Goal: Task Accomplishment & Management: Manage account settings

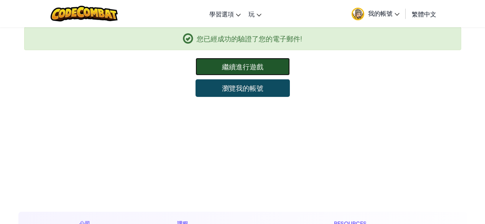
click at [244, 69] on link "繼續進行遊戲" at bounding box center [243, 67] width 94 height 18
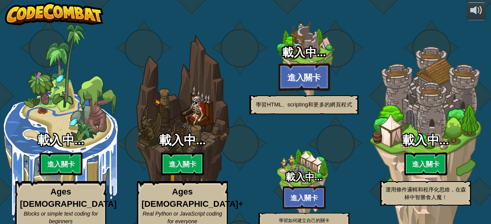
select select "zh-HANT"
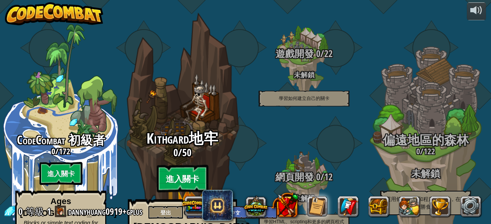
click at [165, 165] on btn "進入關卡" at bounding box center [181, 179] width 51 height 28
select select "zh-HANT"
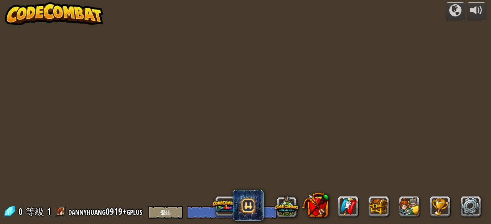
select select "zh-HANT"
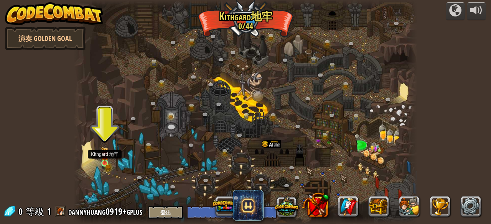
click at [105, 162] on img at bounding box center [105, 155] width 8 height 17
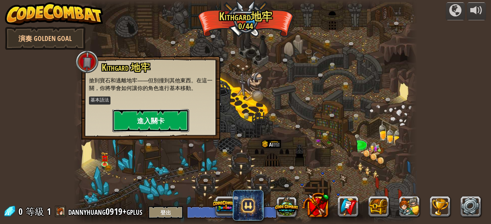
click at [134, 116] on button "進入關卡" at bounding box center [150, 120] width 77 height 23
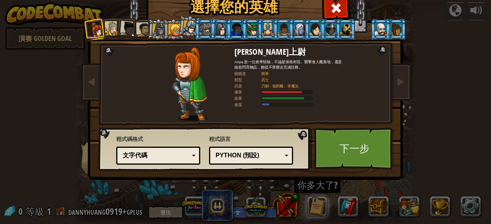
click at [243, 159] on div "Python (預設)" at bounding box center [249, 155] width 66 height 9
click at [245, 140] on div "程式語言 Python (預設) JavaScript Lua C++ Java (測試中) Python (預設) C++ - (訂閱者限定) 遊戲開發與高…" at bounding box center [251, 149] width 84 height 33
click at [181, 153] on div "文字代碼" at bounding box center [156, 155] width 66 height 9
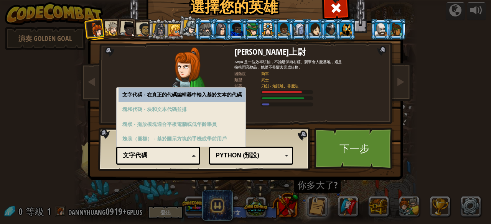
click at [181, 153] on div "文字代碼" at bounding box center [156, 155] width 66 height 9
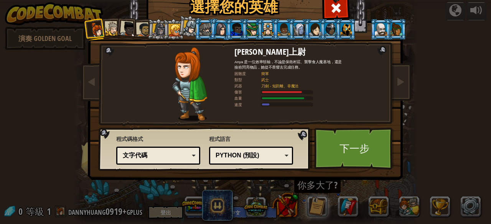
click at [157, 34] on div at bounding box center [158, 29] width 13 height 13
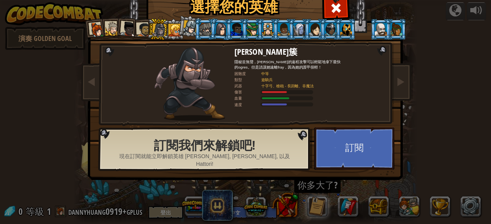
click at [127, 30] on div at bounding box center [127, 28] width 15 height 15
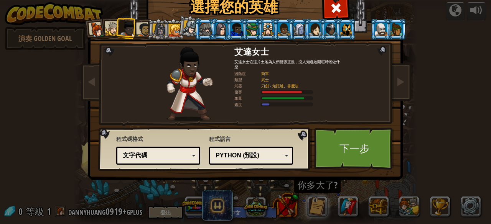
click at [115, 31] on li at bounding box center [126, 28] width 23 height 23
click at [111, 30] on div at bounding box center [112, 29] width 14 height 14
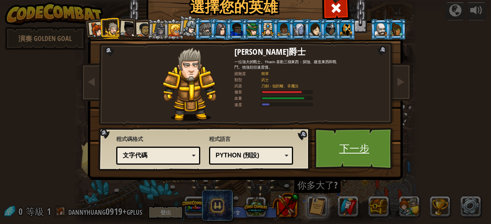
click at [342, 146] on link "下一步" at bounding box center [354, 149] width 80 height 42
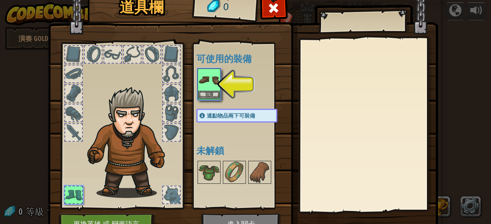
click at [208, 87] on img at bounding box center [208, 79] width 21 height 21
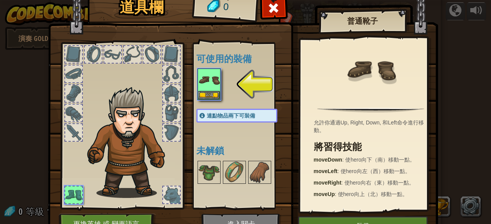
click at [168, 59] on div at bounding box center [171, 54] width 17 height 17
click at [205, 95] on button "裝備" at bounding box center [208, 95] width 21 height 8
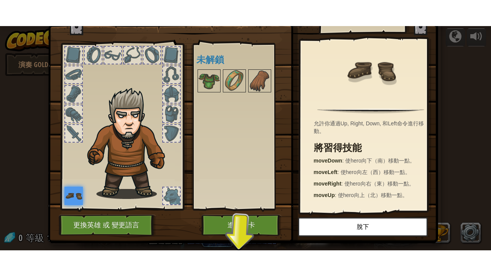
scroll to position [40, 0]
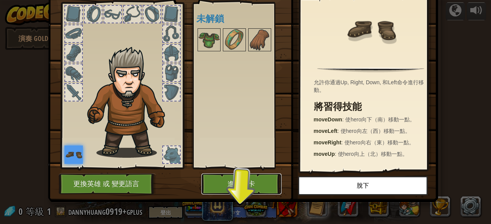
click at [250, 187] on button "進入關卡" at bounding box center [241, 184] width 80 height 21
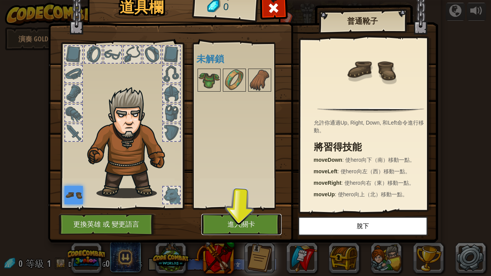
scroll to position [0, 0]
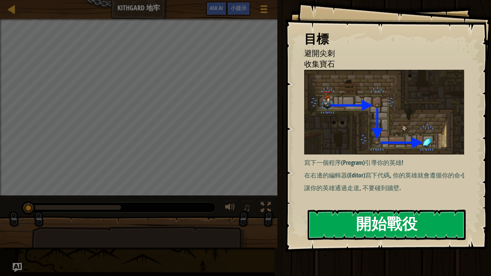
click at [337, 214] on button "開始戰役" at bounding box center [387, 225] width 158 height 30
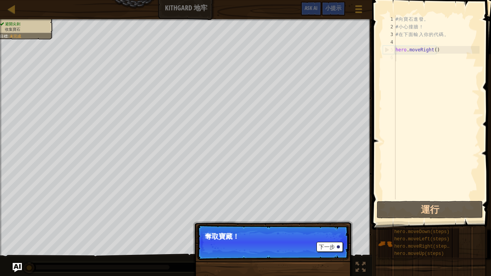
click at [334, 224] on div "下一步 奪取寶藏！" at bounding box center [273, 282] width 160 height 114
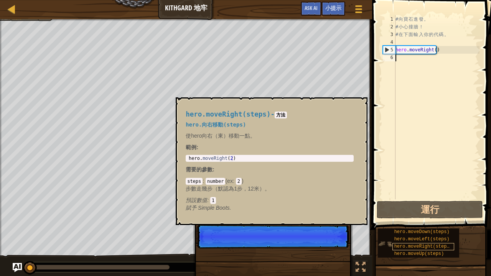
scroll to position [3, 0]
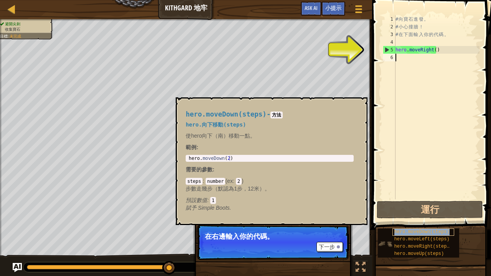
click at [405, 224] on span "hero.moveDown(steps)" at bounding box center [421, 231] width 55 height 5
click at [385, 50] on div "5" at bounding box center [389, 50] width 12 height 8
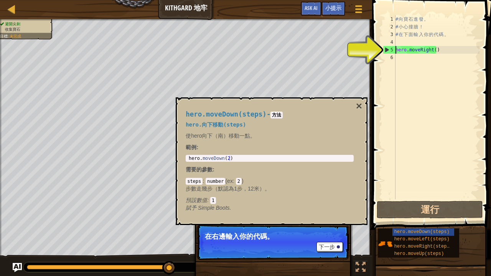
click at [385, 50] on div "5" at bounding box center [389, 50] width 12 height 8
type textarea "hero.moveRight()"
click at [416, 54] on div "# 向 寶 石 進 發 。 # 小 心 撞 牆 ！ # 在 下 面 輸 入 你 的 代 碼 。 hero . moveRight ( )" at bounding box center [437, 114] width 86 height 199
click at [434, 49] on div "# 向 寶 石 進 發 。 # 小 心 撞 牆 ！ # 在 下 面 輸 入 你 的 代 碼 。 hero . moveRight ( )" at bounding box center [437, 114] width 86 height 199
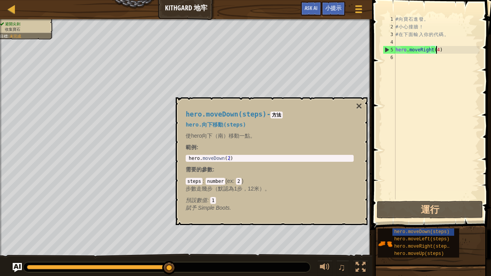
scroll to position [3, 3]
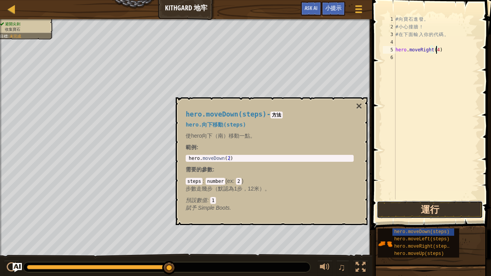
click at [440, 211] on button "運行" at bounding box center [430, 210] width 106 height 18
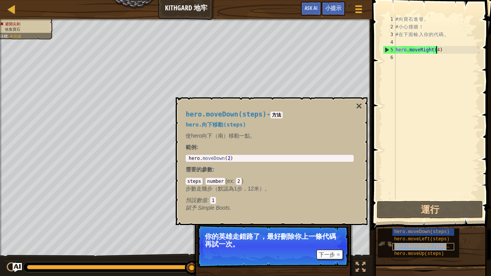
click at [413, 224] on span "hero.moveRight(steps)" at bounding box center [423, 246] width 58 height 5
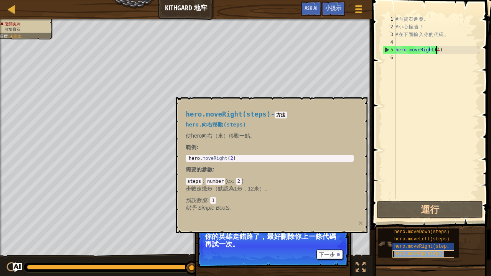
click at [412, 224] on span "hero.moveUp(steps)" at bounding box center [419, 253] width 50 height 5
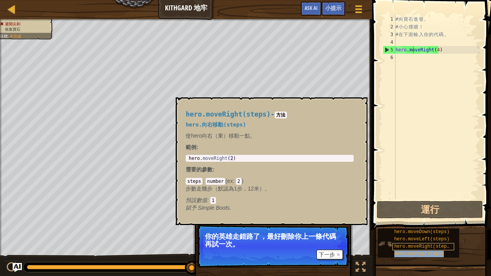
type textarea "hero.mohero.moveUp(steps)veRight(4)"
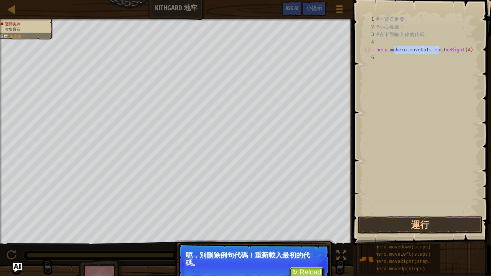
click at [306, 224] on button "↻ Reload" at bounding box center [307, 273] width 34 height 12
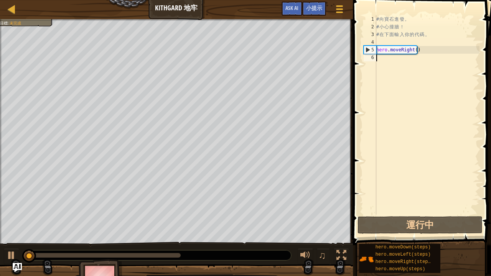
scroll to position [3, 0]
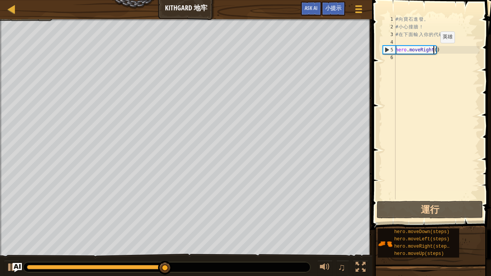
click at [434, 50] on div "# 向 寶 石 進 發 。 # 小 心 撞 牆 ！ # 在 下 面 輸 入 你 的 代 碼 。 hero . moveRight ( )" at bounding box center [437, 114] width 86 height 199
type textarea "hero.moveRight()"
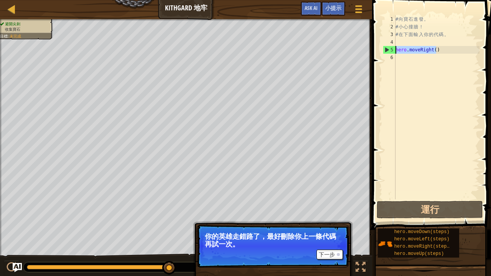
drag, startPoint x: 436, startPoint y: 51, endPoint x: 394, endPoint y: 53, distance: 41.4
click at [394, 53] on div "hero.moveRight() 1 2 3 4 5 6 # 向 寶 石 進 發 。 # 小 心 撞 牆 ！ # 在 下 面 輸 入 你 的 代 碼 。 he…" at bounding box center [430, 107] width 98 height 184
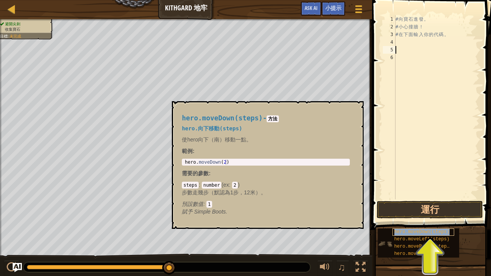
click at [425, 224] on span "hero.moveDown(steps)" at bounding box center [421, 231] width 55 height 5
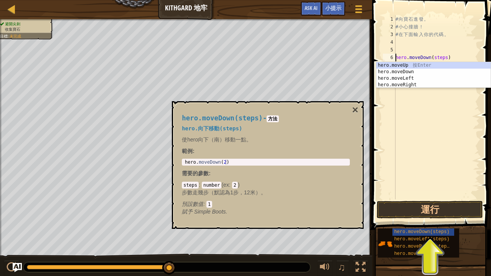
click at [438, 56] on div "# 向 寶 石 進 發 。 # 小 心 撞 牆 ！ # 在 下 面 輸 入 你 的 代 碼 。 hero . moveDown ( steps )" at bounding box center [437, 114] width 86 height 199
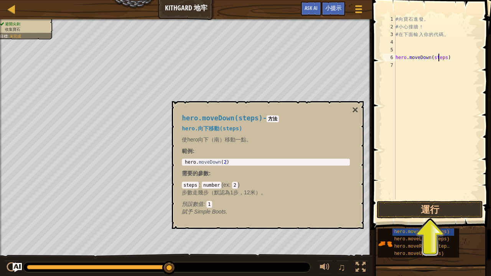
click at [443, 57] on div "# 向 寶 石 進 發 。 # 小 心 撞 牆 ！ # 在 下 面 輸 入 你 的 代 碼 。 hero . moveDown ( steps )" at bounding box center [437, 114] width 86 height 199
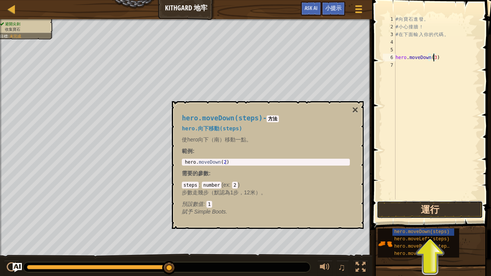
click at [442, 212] on button "運行" at bounding box center [430, 210] width 106 height 18
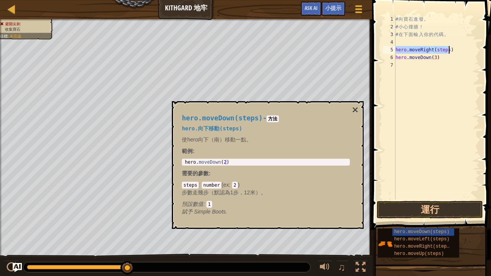
click at [444, 50] on div "# 向 寶 石 進 發 。 # 小 心 撞 牆 ！ # 在 下 面 輸 入 你 的 代 碼 。 hero . moveRight ( steps ) hero…" at bounding box center [437, 107] width 86 height 184
click at [446, 49] on div "# 向 寶 石 進 發 。 # 小 心 撞 牆 ！ # 在 下 面 輸 入 你 的 代 碼 。 hero . moveRight ( steps ) hero…" at bounding box center [437, 114] width 86 height 199
click at [456, 209] on button "運行" at bounding box center [430, 210] width 106 height 18
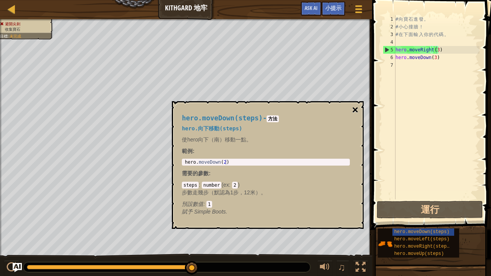
click at [355, 109] on button "×" at bounding box center [355, 110] width 6 height 11
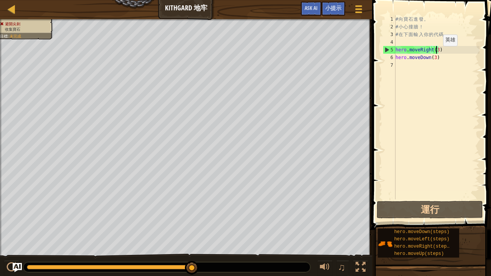
click at [436, 53] on div "# 向 寶 石 進 發 。 # 小 心 撞 牆 ！ # 在 下 面 輸 入 你 的 代 碼 。 hero . moveRight ( 3 ) hero . m…" at bounding box center [437, 114] width 86 height 199
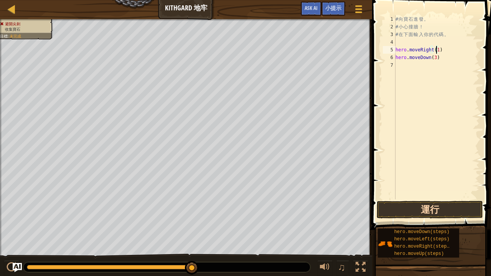
type textarea "hero.moveRight(1)"
click at [414, 214] on button "運行" at bounding box center [430, 210] width 106 height 18
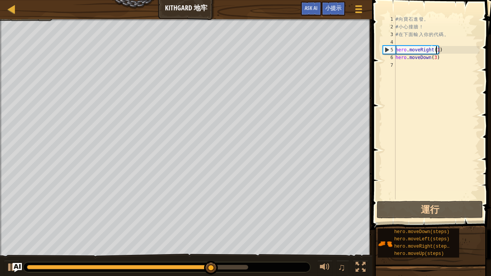
click at [425, 69] on div "# 向 寶 石 進 發 。 # 小 心 撞 牆 ！ # 在 下 面 輸 入 你 的 代 碼 。 hero . moveRight ( 1 ) hero . m…" at bounding box center [437, 114] width 86 height 199
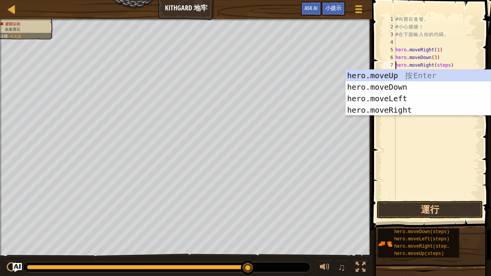
click at [446, 63] on div "# 向 寶 石 進 發 。 # 小 心 撞 牆 ！ # 在 下 面 輸 入 你 的 代 碼 。 hero . moveRight ( 1 ) hero . m…" at bounding box center [437, 114] width 86 height 199
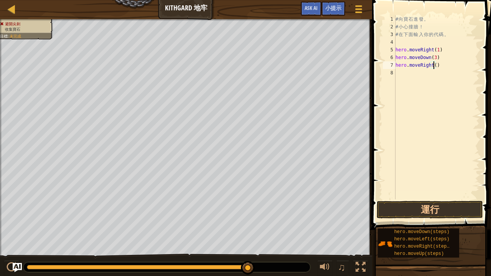
scroll to position [3, 3]
click at [438, 211] on button "運行" at bounding box center [430, 210] width 106 height 18
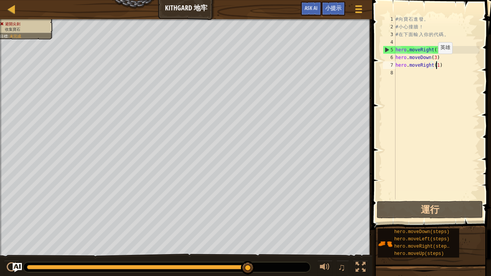
click at [433, 59] on div "# 向 寶 石 進 發 。 # 小 心 撞 牆 ！ # 在 下 面 輸 入 你 的 代 碼 。 hero . moveRight ( 1 ) hero . m…" at bounding box center [437, 114] width 86 height 199
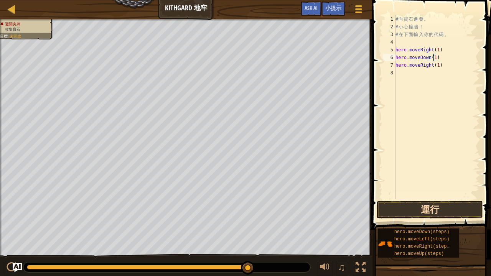
type textarea "hero.moveDown(1)"
click at [423, 216] on button "運行" at bounding box center [430, 210] width 106 height 18
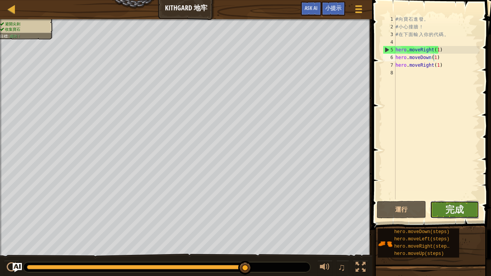
click at [452, 202] on button "完成" at bounding box center [454, 210] width 49 height 18
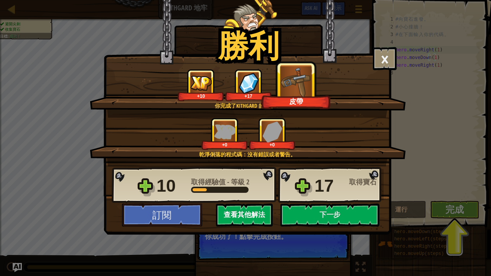
click at [265, 212] on button "查看其他解法" at bounding box center [244, 215] width 57 height 23
select select "zh-HANT"
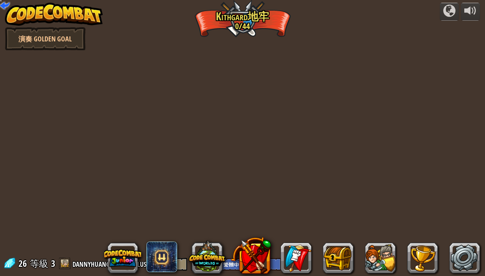
select select "zh-HANT"
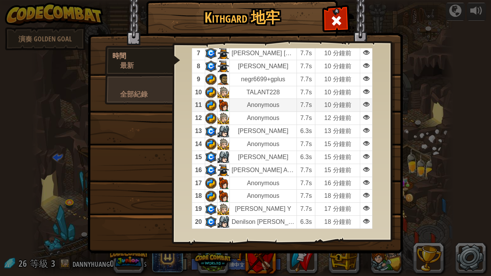
scroll to position [132, 0]
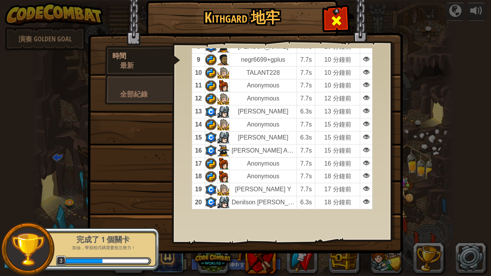
click at [345, 17] on div at bounding box center [336, 19] width 24 height 24
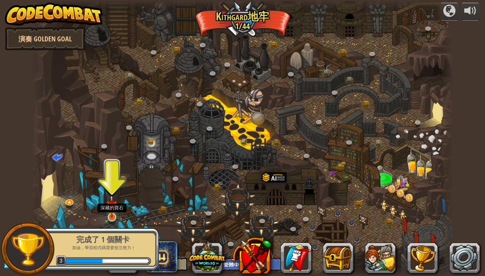
click at [111, 214] on img at bounding box center [112, 206] width 10 height 24
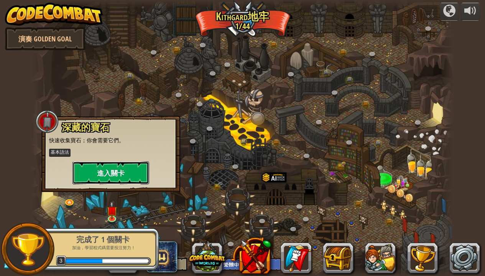
click at [118, 177] on button "進入關卡" at bounding box center [110, 172] width 77 height 23
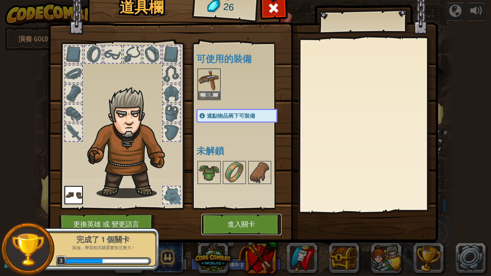
click at [242, 221] on button "進入關卡" at bounding box center [241, 224] width 80 height 21
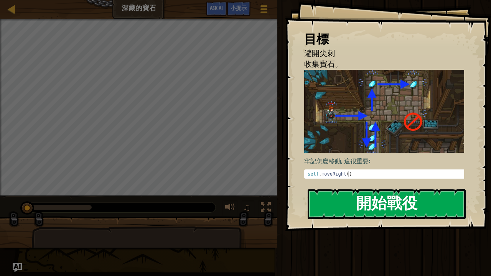
click at [337, 189] on button "開始戰役" at bounding box center [387, 204] width 158 height 30
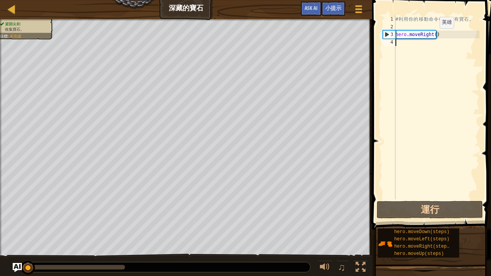
click at [433, 36] on div "# 利 用 你 的 移 動 命 令 收 集 所 有 寶 石 。 hero . moveRight ( )" at bounding box center [437, 114] width 86 height 199
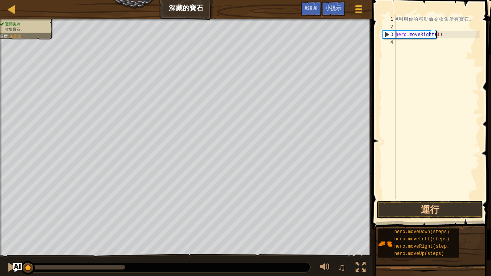
scroll to position [3, 3]
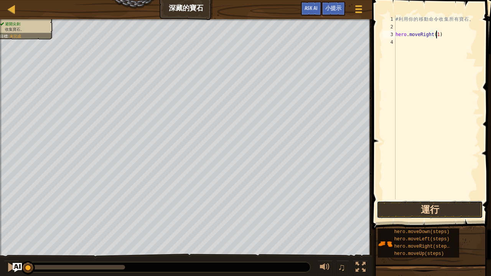
click at [426, 211] on button "運行" at bounding box center [430, 210] width 106 height 18
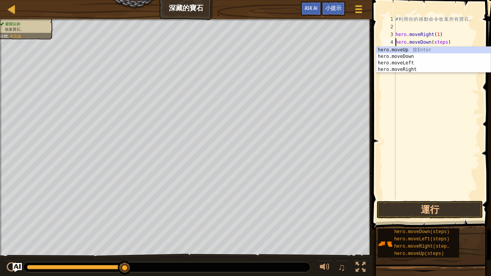
click at [442, 43] on div "# 利 用 你 的 移 動 命 令 收 集 所 有 寶 石 。 hero . moveRight ( 1 ) hero . moveDown ( steps )" at bounding box center [437, 114] width 86 height 199
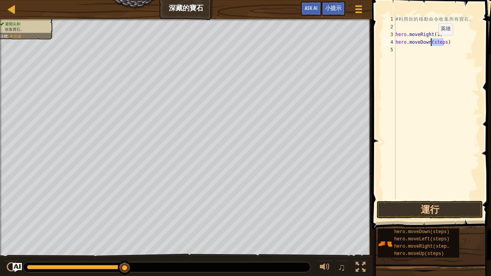
drag, startPoint x: 444, startPoint y: 44, endPoint x: 432, endPoint y: 42, distance: 12.0
click at [432, 42] on div "# 利 用 你 的 移 動 命 令 收 集 所 有 寶 石 。 hero . moveRight ( 1 ) hero . moveDown ( steps )" at bounding box center [437, 114] width 86 height 199
click at [424, 206] on button "運行" at bounding box center [430, 210] width 106 height 18
drag, startPoint x: 438, startPoint y: 50, endPoint x: 426, endPoint y: 50, distance: 11.5
click at [426, 50] on div "# 利 用 你 的 移 動 命 令 收 集 所 有 寶 石 。 hero . moveRight ( 1 ) hero . moveDown ( 1 ) he…" at bounding box center [437, 114] width 86 height 199
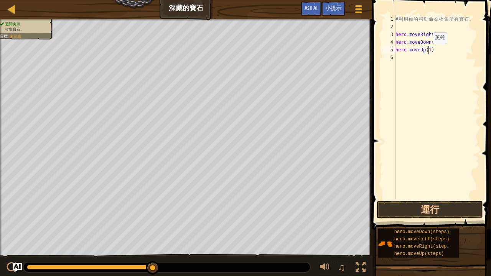
scroll to position [3, 2]
drag, startPoint x: 446, startPoint y: 59, endPoint x: 435, endPoint y: 59, distance: 11.5
click at [435, 59] on div "# 利 用 你 的 移 動 命 令 收 集 所 有 寶 石 。 hero . moveRight ( 1 ) hero . moveDown ( 1 ) he…" at bounding box center [437, 114] width 86 height 199
click at [442, 205] on button "運行" at bounding box center [430, 210] width 106 height 18
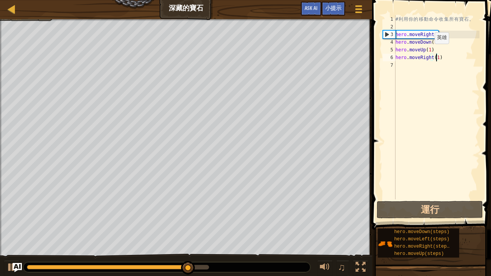
click at [428, 51] on div "# 利 用 你 的 移 動 命 令 收 集 所 有 寶 石 。 hero . moveRight ( 1 ) hero . moveDown ( 1 ) he…" at bounding box center [437, 114] width 86 height 199
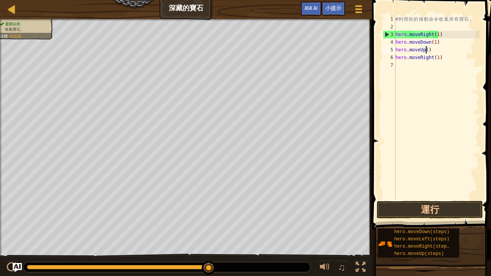
scroll to position [3, 2]
type textarea "hero.moveUp(2)"
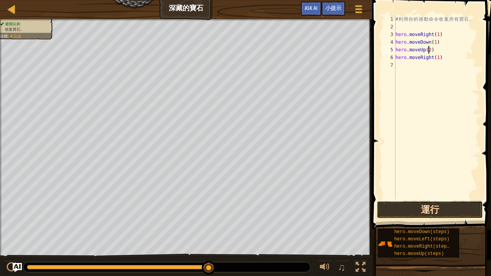
click at [430, 202] on button "運行" at bounding box center [430, 210] width 106 height 18
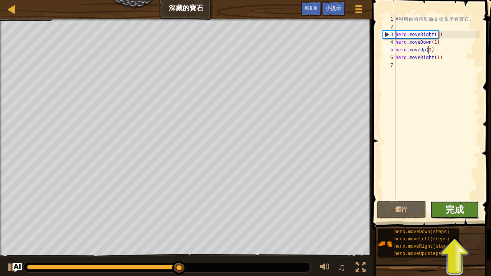
click at [457, 209] on span "完成" at bounding box center [454, 209] width 18 height 12
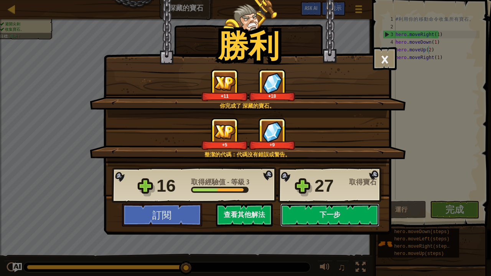
click at [311, 214] on button "下一步" at bounding box center [329, 215] width 99 height 23
select select "zh-HANT"
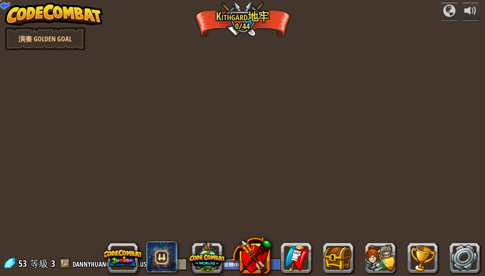
select select "zh-HANT"
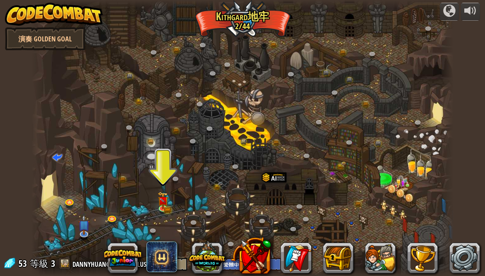
click at [169, 205] on div "蜿蜒峽谷 (未解鎖) 挑戰：使用迄今為止學到的所有編程技能收集最多的黃金！ 基本語法 While 循環 字串 變數 讀取文件 已知敵人 (未解鎖) 使用您的第…" at bounding box center [242, 138] width 423 height 276
click at [169, 205] on link at bounding box center [163, 207] width 15 height 15
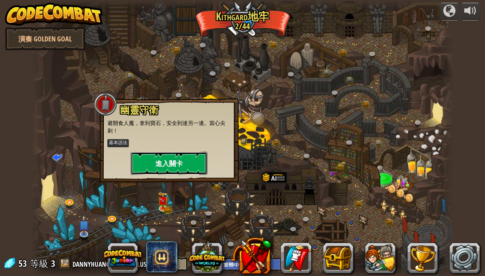
click at [182, 161] on button "進入關卡" at bounding box center [169, 163] width 77 height 23
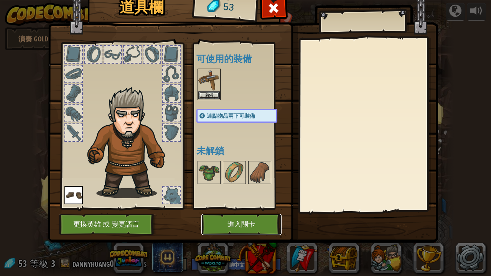
click at [248, 222] on button "進入關卡" at bounding box center [241, 224] width 80 height 21
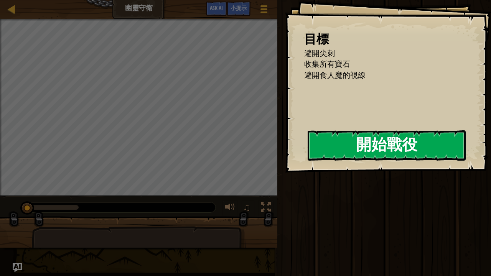
click at [356, 148] on button "開始戰役" at bounding box center [387, 145] width 158 height 30
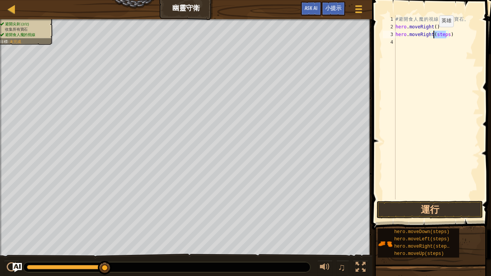
drag, startPoint x: 445, startPoint y: 34, endPoint x: 433, endPoint y: 35, distance: 12.7
click at [433, 35] on div "# 避 開 食 人 魔 的 視 線 ， 奪 取 寶 石 。 hero . moveRight ( ) hero . moveRight ( steps )" at bounding box center [437, 114] width 86 height 199
click at [438, 212] on button "運行" at bounding box center [430, 210] width 106 height 18
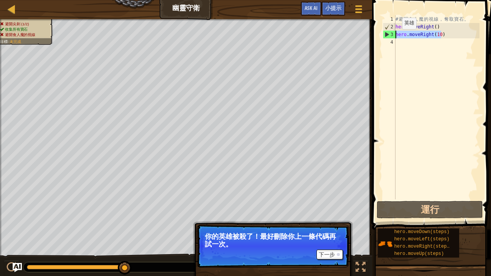
drag, startPoint x: 441, startPoint y: 34, endPoint x: 395, endPoint y: 37, distance: 46.1
click at [395, 37] on div "hero.moveRight(10) 1 2 3 4 # 避 開 食 人 魔 的 視 線 ， 奪 取 寶 石 。 hero . moveRight ( ) h…" at bounding box center [430, 107] width 98 height 184
click at [438, 36] on div "# 避 開 食 人 魔 的 視 線 ， 奪 取 寶 石 。 hero . moveRight ( ) hero . moveRight ( 10 )" at bounding box center [437, 107] width 86 height 184
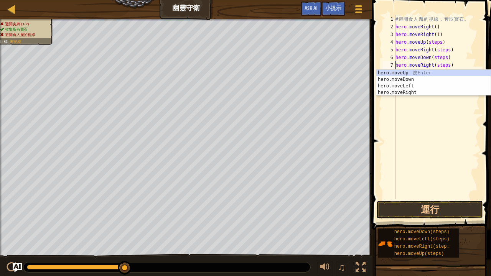
click at [434, 42] on div "# 避 開 食 人 魔 的 視 線 ， 奪 取 寶 石 。 hero . moveRight ( ) hero . moveRight ( 1 ) hero …" at bounding box center [437, 114] width 86 height 199
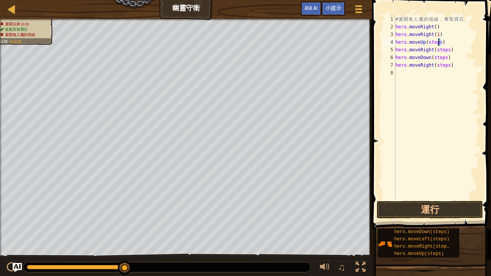
click at [439, 43] on div "# 避 開 食 人 魔 的 視 線 ， 奪 取 寶 石 。 hero . moveRight ( ) hero . moveRight ( 1 ) hero …" at bounding box center [437, 114] width 86 height 199
click at [430, 43] on div "# 避 開 食 人 魔 的 視 線 ， 奪 取 寶 石 。 hero . moveRight ( ) hero . moveRight ( 1 ) hero …" at bounding box center [437, 107] width 86 height 184
drag, startPoint x: 429, startPoint y: 44, endPoint x: 444, endPoint y: 43, distance: 15.0
click at [444, 43] on div "# 避 開 食 人 魔 的 視 線 ， 奪 取 寶 石 。 hero . moveRight ( ) hero . moveRight ( 1 ) hero …" at bounding box center [437, 114] width 86 height 199
click at [428, 43] on div "# 避 開 食 人 魔 的 視 線 ， 奪 取 寶 石 。 hero . moveRight ( ) hero . moveRight ( 1 ) hero …" at bounding box center [437, 107] width 86 height 184
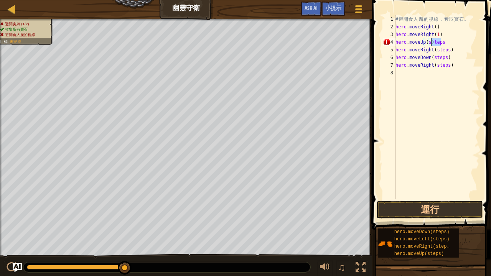
drag, startPoint x: 441, startPoint y: 42, endPoint x: 431, endPoint y: 42, distance: 10.0
click at [431, 42] on div "# 避 開 食 人 魔 的 視 線 ， 奪 取 寶 石 。 hero . moveRight ( ) hero . moveRight ( 1 ) hero …" at bounding box center [437, 114] width 86 height 199
click at [428, 43] on div "# 避 開 食 人 魔 的 視 線 ， 奪 取 寶 石 。 hero . moveRight ( ) hero . moveRight ( 1 ) hero …" at bounding box center [437, 114] width 86 height 199
drag, startPoint x: 446, startPoint y: 49, endPoint x: 434, endPoint y: 51, distance: 12.0
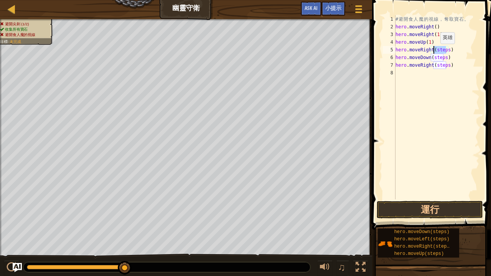
click at [434, 51] on div "# 避 開 食 人 魔 的 視 線 ， 奪 取 寶 石 。 hero . moveRight ( ) hero . moveRight ( 1 ) hero …" at bounding box center [437, 114] width 86 height 199
drag, startPoint x: 443, startPoint y: 57, endPoint x: 430, endPoint y: 57, distance: 12.7
click at [430, 57] on div "# 避 開 食 人 魔 的 視 線 ， 奪 取 寶 石 。 hero . moveRight ( ) hero . moveRight ( 1 ) hero …" at bounding box center [437, 114] width 86 height 199
drag, startPoint x: 446, startPoint y: 66, endPoint x: 433, endPoint y: 65, distance: 12.7
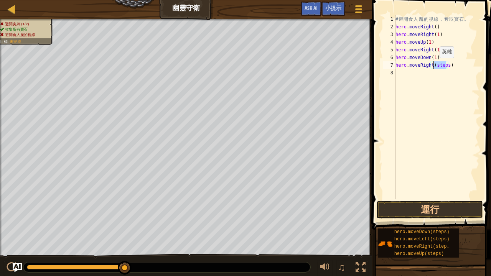
click at [433, 65] on div "# 避 開 食 人 魔 的 視 線 ， 奪 取 寶 石 。 hero . moveRight ( ) hero . moveRight ( 1 ) hero …" at bounding box center [437, 114] width 86 height 199
click at [438, 210] on button "運行" at bounding box center [430, 210] width 106 height 18
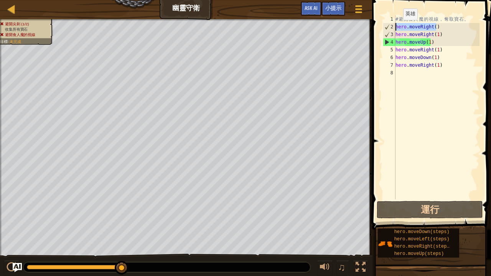
drag, startPoint x: 440, startPoint y: 26, endPoint x: 397, endPoint y: 28, distance: 43.7
click at [397, 28] on div "# 避 開 食 人 魔 的 視 線 ， 奪 取 寶 石 。 hero . moveRight ( ) hero . moveRight ( 1 ) hero …" at bounding box center [437, 114] width 86 height 199
type textarea "hero.moveRight()"
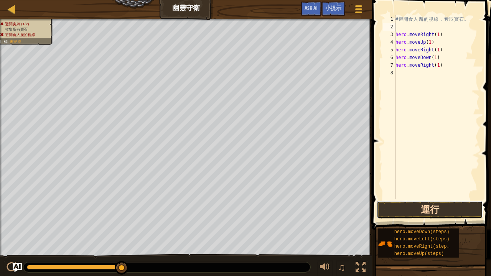
click at [435, 209] on button "運行" at bounding box center [430, 210] width 106 height 18
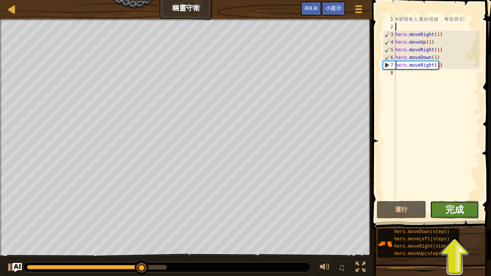
click at [446, 210] on span "完成" at bounding box center [454, 209] width 18 height 12
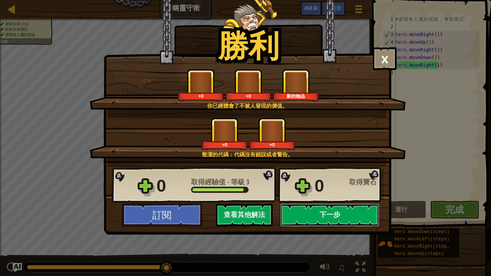
click at [341, 218] on button "下一步" at bounding box center [329, 215] width 99 height 23
select select "zh-HANT"
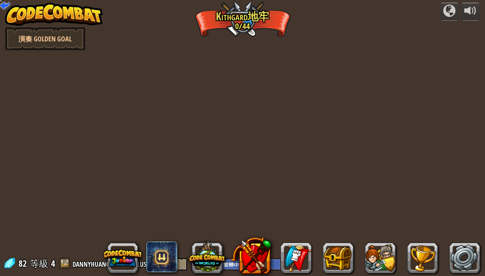
select select "zh-HANT"
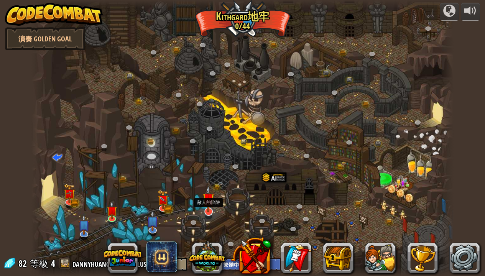
select select "zh-HANT"
click at [209, 206] on img at bounding box center [208, 201] width 10 height 24
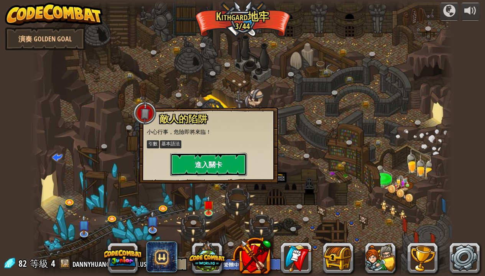
click at [212, 171] on button "進入關卡" at bounding box center [208, 164] width 77 height 23
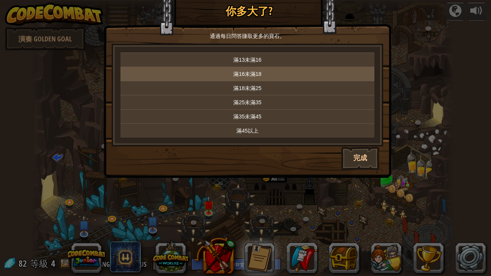
click at [258, 76] on p "滿16未滿18" at bounding box center [247, 74] width 248 height 8
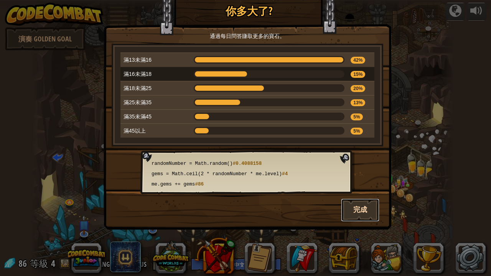
click at [360, 217] on button "完成" at bounding box center [360, 210] width 38 height 23
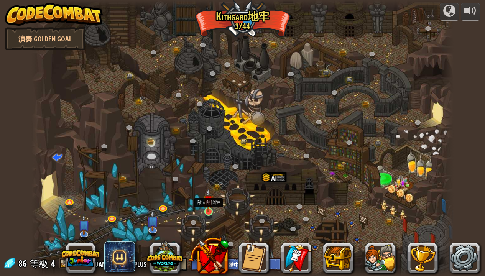
click at [207, 204] on img at bounding box center [208, 201] width 10 height 24
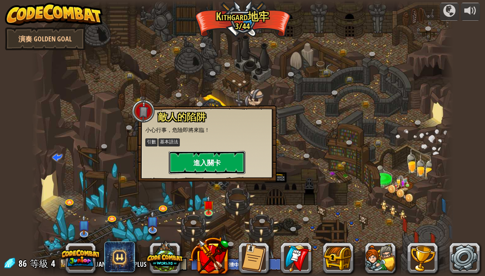
click at [211, 165] on button "進入關卡" at bounding box center [207, 162] width 77 height 23
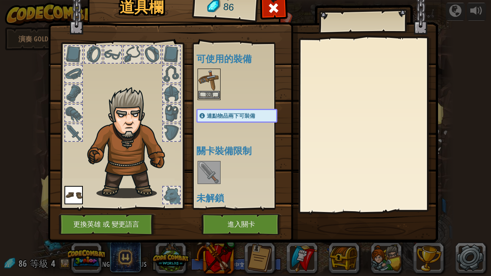
click at [211, 81] on img at bounding box center [208, 79] width 21 height 21
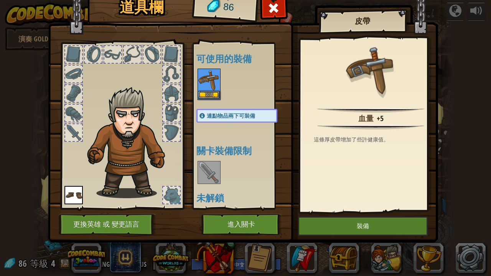
click at [211, 81] on img at bounding box center [208, 79] width 21 height 21
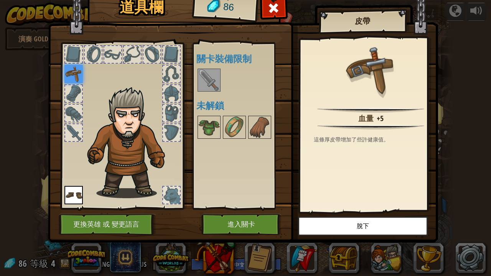
click at [210, 79] on img at bounding box center [208, 79] width 21 height 21
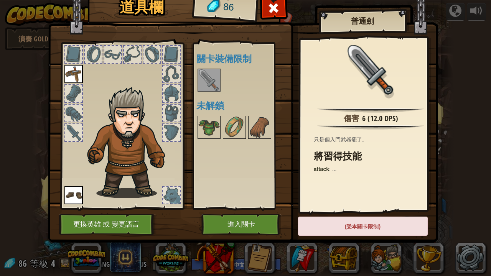
click at [210, 79] on img at bounding box center [208, 79] width 21 height 21
click at [174, 63] on div at bounding box center [122, 124] width 127 height 173
click at [168, 47] on div at bounding box center [171, 54] width 17 height 17
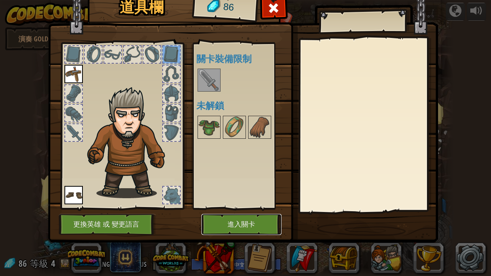
click at [265, 219] on button "進入關卡" at bounding box center [241, 224] width 80 height 21
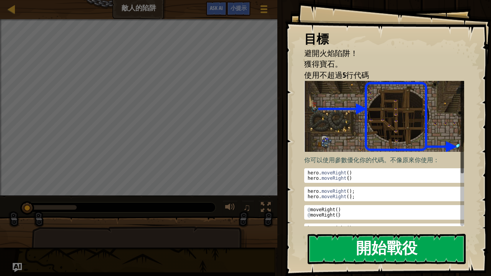
click at [337, 224] on button "開始戰役" at bounding box center [387, 249] width 158 height 30
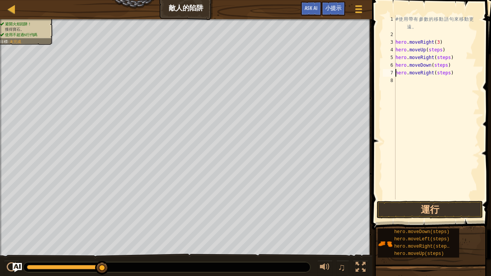
click at [439, 50] on div "# 使 用 帶 有 參 數 的 移 動 語 句 來 移 動 更 遠 。 hero . moveRight ( 3 ) hero . moveUp ( step…" at bounding box center [437, 118] width 86 height 207
drag, startPoint x: 438, startPoint y: 50, endPoint x: 425, endPoint y: 50, distance: 12.7
click at [425, 50] on div "# 使 用 帶 有 參 數 的 移 動 語 句 來 移 動 更 遠 。 hero . moveRight ( 3 ) hero . moveUp ( step…" at bounding box center [437, 118] width 86 height 207
drag, startPoint x: 445, startPoint y: 58, endPoint x: 433, endPoint y: 59, distance: 12.4
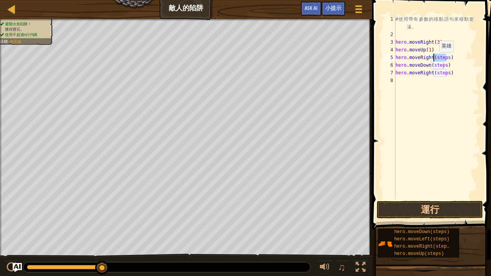
click at [433, 59] on div "# 使 用 帶 有 參 數 的 移 動 語 句 來 移 動 更 遠 。 hero . moveRight ( 3 ) hero . moveUp ( 1 ) …" at bounding box center [437, 118] width 86 height 207
drag, startPoint x: 443, startPoint y: 66, endPoint x: 431, endPoint y: 66, distance: 11.9
click at [431, 66] on div "# 使 用 帶 有 參 數 的 移 動 語 句 來 移 動 更 遠 。 hero . moveRight ( 3 ) hero . moveUp ( 1 ) …" at bounding box center [437, 118] width 86 height 207
drag, startPoint x: 447, startPoint y: 72, endPoint x: 434, endPoint y: 73, distance: 13.0
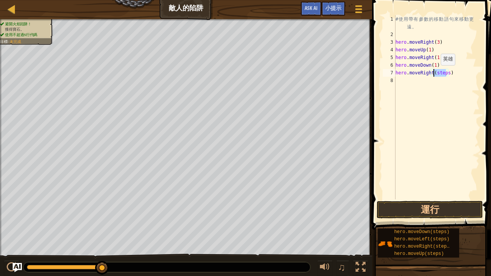
click at [434, 73] on div "# 使 用 帶 有 參 數 的 移 動 語 句 來 移 動 更 遠 。 hero . moveRight ( 3 ) hero . moveUp ( 1 ) …" at bounding box center [437, 118] width 86 height 207
click at [448, 207] on button "運行" at bounding box center [430, 210] width 106 height 18
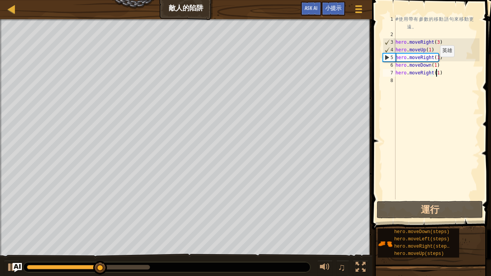
click at [433, 64] on div "# 使 用 帶 有 參 數 的 移 動 語 句 來 移 動 更 遠 。 hero . moveRight ( 3 ) hero . moveUp ( 1 ) …" at bounding box center [437, 118] width 86 height 207
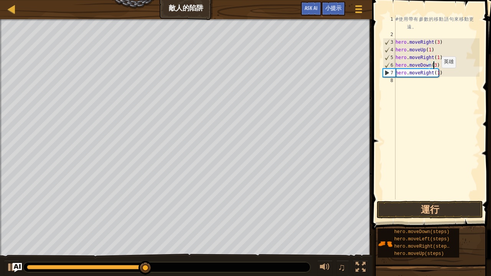
click at [435, 75] on div "# 使 用 帶 有 參 數 的 移 動 語 句 來 移 動 更 遠 。 hero . moveRight ( 3 ) hero . moveUp ( 1 ) …" at bounding box center [437, 118] width 86 height 207
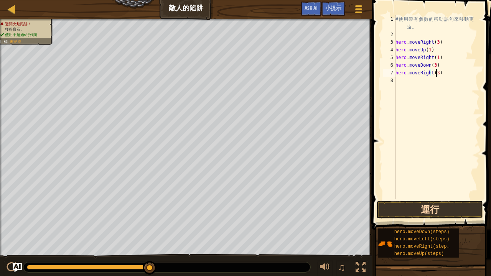
type textarea "hero.moveRight(3)"
click at [443, 207] on button "運行" at bounding box center [430, 210] width 106 height 18
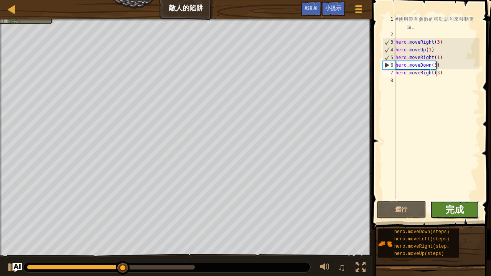
click at [456, 215] on span "完成" at bounding box center [454, 209] width 18 height 12
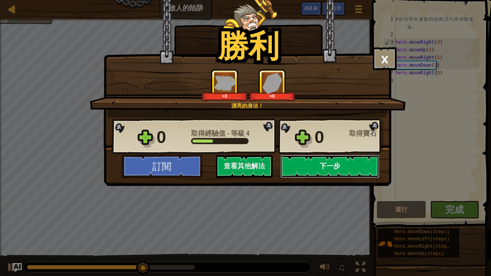
click at [346, 172] on button "下一步" at bounding box center [329, 166] width 99 height 23
select select "zh-HANT"
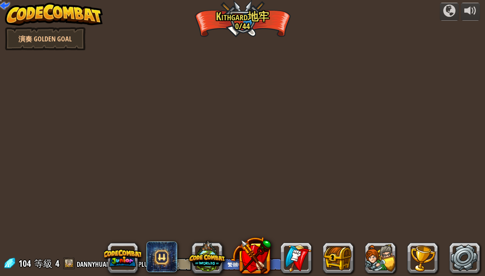
select select "zh-HANT"
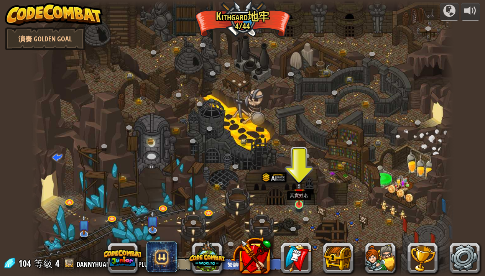
click at [299, 201] on img at bounding box center [299, 194] width 10 height 24
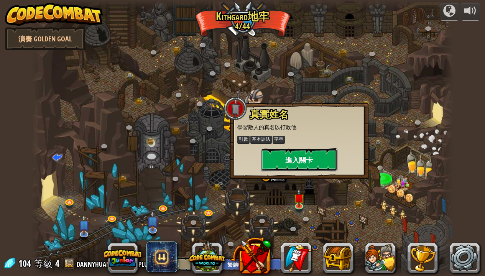
click at [304, 165] on button "進入關卡" at bounding box center [299, 159] width 77 height 23
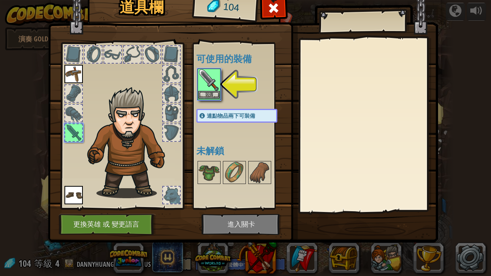
click at [209, 82] on img at bounding box center [208, 79] width 21 height 21
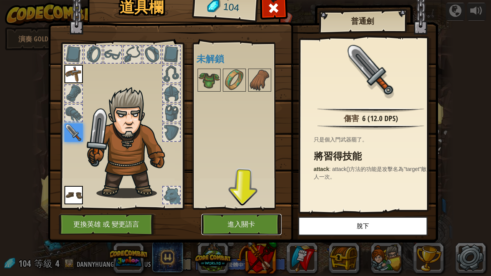
click at [257, 222] on button "進入關卡" at bounding box center [241, 224] width 80 height 21
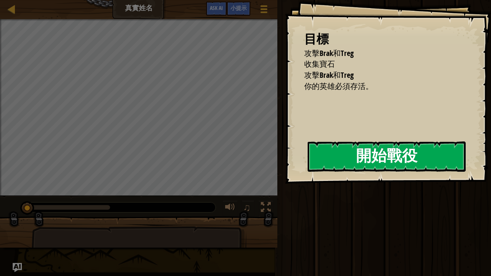
click at [365, 161] on button "開始戰役" at bounding box center [387, 157] width 158 height 30
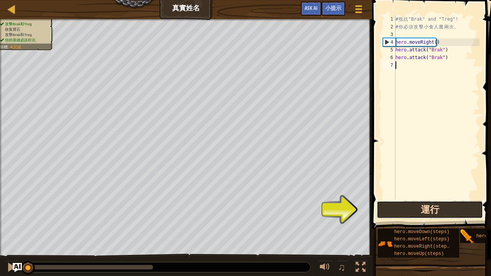
click at [416, 213] on button "運行" at bounding box center [430, 210] width 106 height 18
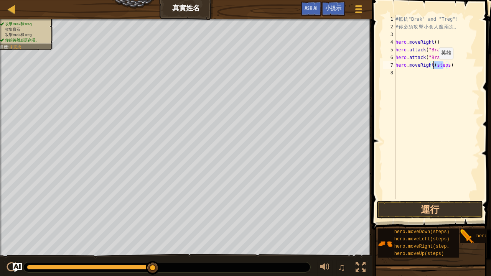
drag, startPoint x: 444, startPoint y: 67, endPoint x: 432, endPoint y: 66, distance: 12.3
click at [432, 66] on div "# 抵 抗 "Brak" and "Treg"! # 你 必 須 攻 擊 小 食 人 魔 兩 次 。 hero . moveRight ( ) hero . …" at bounding box center [437, 114] width 86 height 199
drag, startPoint x: 446, startPoint y: 66, endPoint x: 433, endPoint y: 66, distance: 12.7
click at [433, 66] on div "# 抵 抗 "Brak" and "Treg"! # 你 必 須 攻 擊 小 食 人 魔 兩 次 。 hero . moveRight ( ) hero . …" at bounding box center [437, 114] width 86 height 199
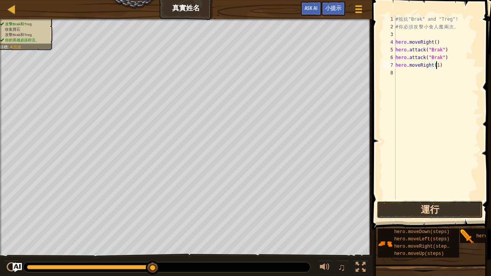
click at [429, 210] on button "運行" at bounding box center [430, 210] width 106 height 18
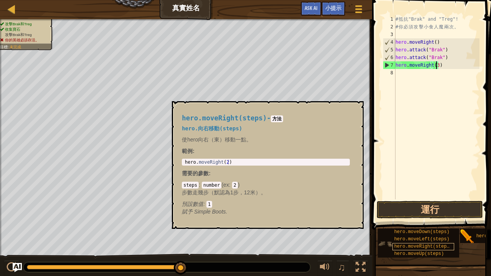
scroll to position [0, 0]
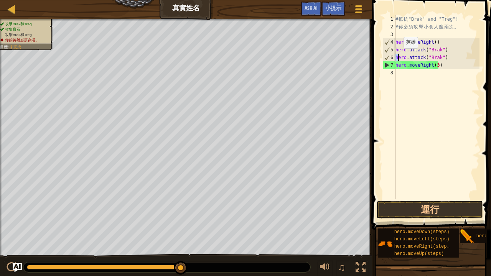
click at [397, 56] on div "# 抵 抗 "Brak" and "Treg"! # 你 必 須 攻 擊 小 食 人 魔 兩 次 。 hero . moveRight ( ) hero . …" at bounding box center [437, 114] width 86 height 199
drag, startPoint x: 438, startPoint y: 56, endPoint x: 428, endPoint y: 57, distance: 9.7
click at [428, 57] on div "# 抵 抗 "Brak" and "Treg"! # 你 必 須 攻 擊 小 食 人 魔 兩 次 。 hero . moveRight ( ) hero . …" at bounding box center [437, 114] width 86 height 199
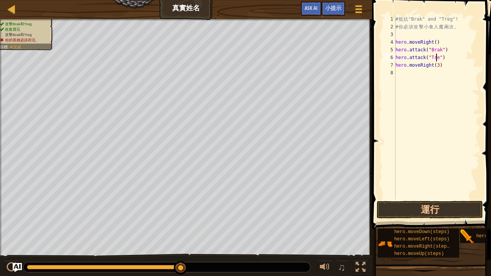
scroll to position [3, 3]
type textarea "hero.attack("Treg")"
click at [458, 205] on button "運行" at bounding box center [430, 210] width 106 height 18
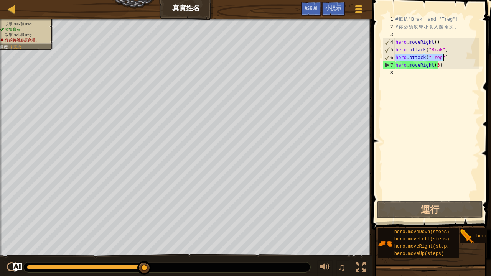
drag, startPoint x: 395, startPoint y: 59, endPoint x: 445, endPoint y: 58, distance: 49.5
click at [445, 58] on div "# 抵 抗 "Brak" and "Treg"! # 你 必 須 攻 擊 小 食 人 魔 兩 次 。 hero . moveRight ( ) hero . …" at bounding box center [437, 114] width 86 height 199
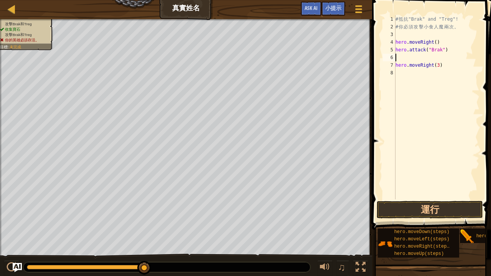
click at [412, 76] on div "# 抵 抗 "Brak" and "Treg"! # 你 必 須 攻 擊 小 食 人 魔 兩 次 。 hero . moveRight ( ) hero . …" at bounding box center [437, 114] width 86 height 199
paste textarea "hero.attack("Treg")"
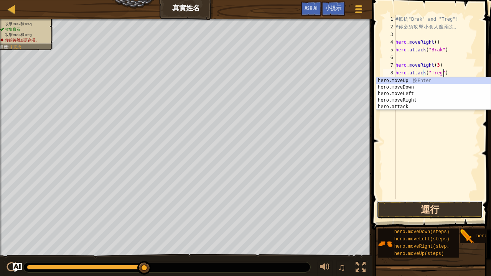
click at [420, 205] on button "運行" at bounding box center [430, 210] width 106 height 18
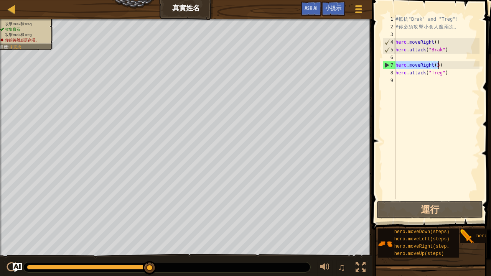
drag, startPoint x: 395, startPoint y: 66, endPoint x: 440, endPoint y: 66, distance: 44.5
click at [440, 66] on div "# 抵 抗 "Brak" and "Treg"! # 你 必 須 攻 擊 小 食 人 魔 兩 次 。 hero . moveRight ( ) hero . …" at bounding box center [437, 114] width 86 height 199
click at [433, 42] on div "# 抵 抗 "Brak" and "Treg"! # 你 必 須 攻 擊 小 食 人 魔 兩 次 。 hero . moveRight ( ) hero . …" at bounding box center [437, 114] width 86 height 199
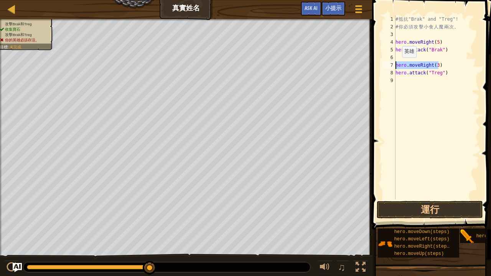
drag, startPoint x: 438, startPoint y: 66, endPoint x: 395, endPoint y: 65, distance: 43.0
click at [395, 65] on div "# 抵 抗 "Brak" and "Treg"! # 你 必 須 攻 擊 小 食 人 魔 兩 次 。 hero . moveRight ( 5 ) hero …" at bounding box center [437, 114] width 86 height 199
type textarea "hero.moveRight(3)"
click at [432, 208] on button "運行" at bounding box center [430, 210] width 106 height 18
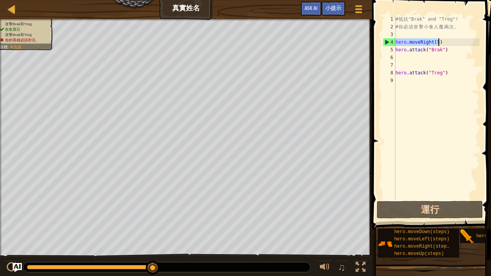
drag, startPoint x: 395, startPoint y: 44, endPoint x: 438, endPoint y: 41, distance: 42.6
click at [438, 41] on div "# 抵 抗 "Brak" and "Treg"! # 你 必 須 攻 擊 小 食 人 魔 兩 次 。 hero . moveRight ( 5 ) hero …" at bounding box center [437, 114] width 86 height 199
type textarea "hero.moveRight(5)"
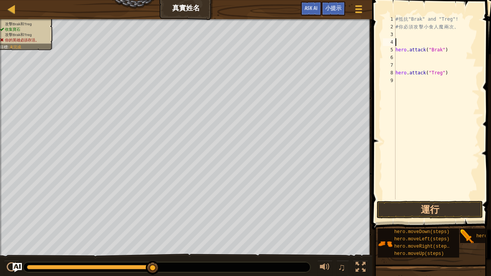
click at [409, 82] on div "# 抵 抗 "Brak" and "Treg"! # 你 必 須 攻 擊 小 食 人 魔 兩 次 。 hero . attack ( "Brak" ) her…" at bounding box center [437, 114] width 86 height 199
paste textarea "hero.moveRight(5)"
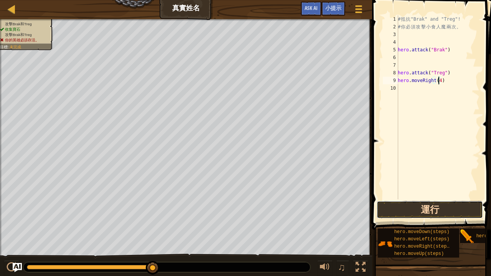
click at [439, 207] on button "運行" at bounding box center [430, 210] width 106 height 18
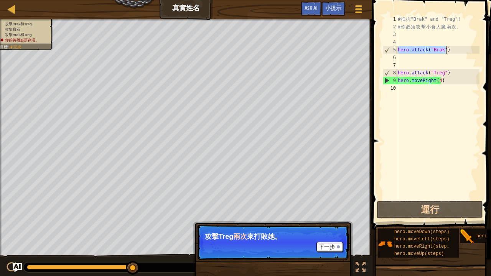
drag, startPoint x: 399, startPoint y: 50, endPoint x: 445, endPoint y: 50, distance: 46.4
click at [445, 50] on div "# 抵 抗 "Brak" and "Treg"! # 你 必 須 攻 擊 小 食 人 魔 兩 次 。 hero . attack ( "Brak" ) her…" at bounding box center [437, 114] width 83 height 199
type textarea "hero.attack("Brak")"
click at [438, 56] on div "# 抵 抗 "Brak" and "Treg"! # 你 必 須 攻 擊 小 食 人 魔 兩 次 。 hero . attack ( "Brak" ) her…" at bounding box center [437, 114] width 83 height 199
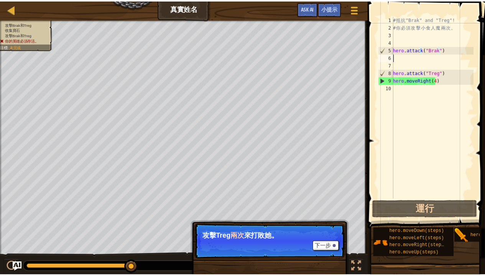
scroll to position [3, 0]
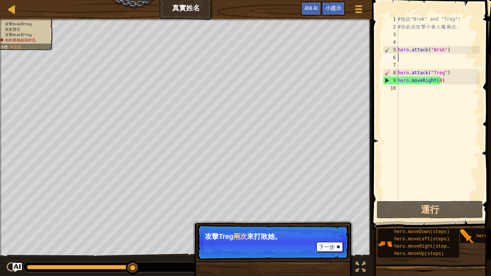
paste textarea "hero.attack("Brak")"
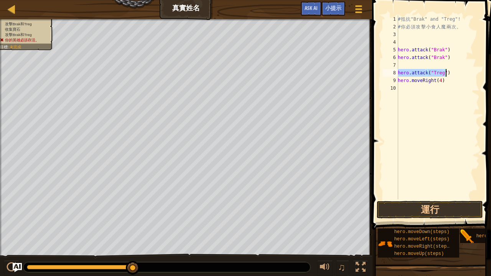
drag, startPoint x: 399, startPoint y: 73, endPoint x: 445, endPoint y: 72, distance: 46.4
click at [445, 72] on div "# 抵 抗 "Brak" and "Treg"! # 你 必 須 攻 擊 小 食 人 魔 兩 次 。 hero . attack ( "Brak" ) her…" at bounding box center [437, 114] width 83 height 199
type textarea "hero.attack("Treg")"
click at [413, 63] on div "# 抵 抗 "Brak" and "Treg"! # 你 必 須 攻 擊 小 食 人 魔 兩 次 。 hero . attack ( "Brak" ) her…" at bounding box center [437, 114] width 83 height 199
paste textarea "hero.attack("Treg")"
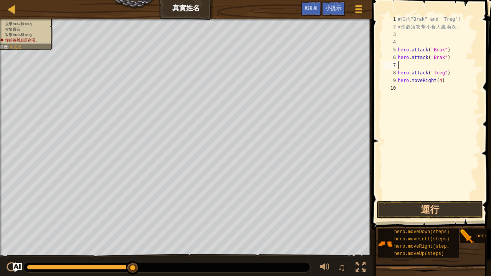
type textarea "hero.attack("Treg")"
click at [433, 207] on button "運行" at bounding box center [430, 210] width 106 height 18
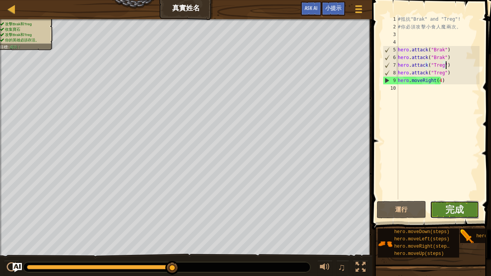
click at [469, 211] on button "完成" at bounding box center [454, 210] width 49 height 18
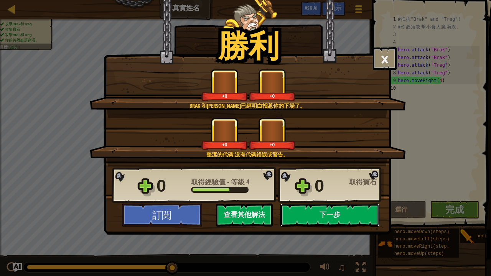
click at [331, 214] on button "下一步" at bounding box center [329, 215] width 99 height 23
select select "zh-HANT"
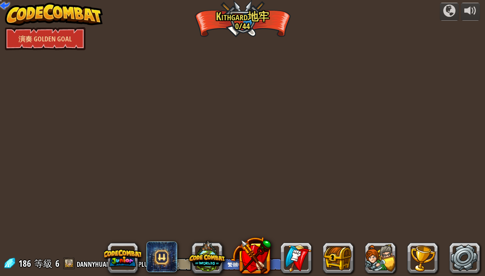
select select "zh-HANT"
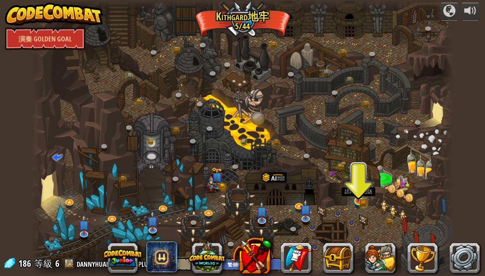
click at [360, 198] on img at bounding box center [358, 190] width 10 height 23
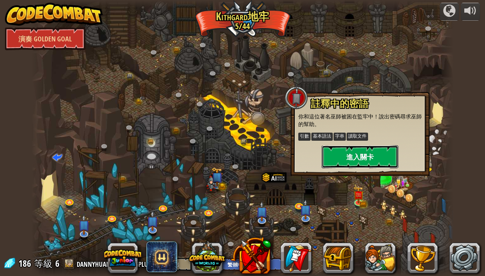
click at [357, 162] on button "進入關卡" at bounding box center [360, 156] width 77 height 23
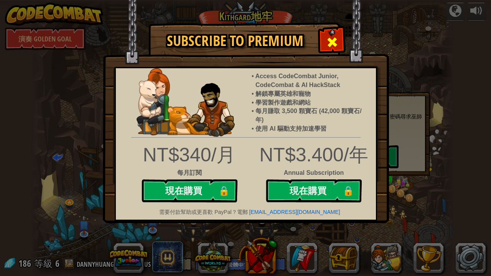
click at [337, 36] on span at bounding box center [332, 42] width 12 height 12
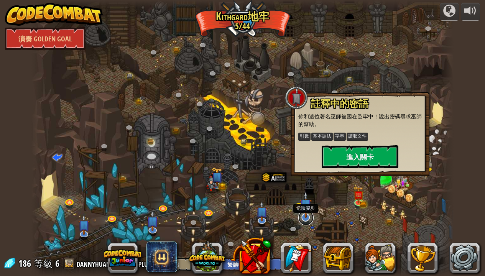
click at [307, 219] on link at bounding box center [305, 217] width 15 height 15
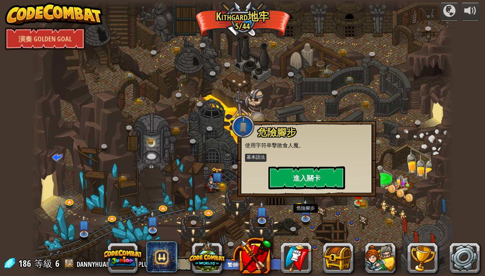
click at [364, 224] on div at bounding box center [242, 138] width 423 height 276
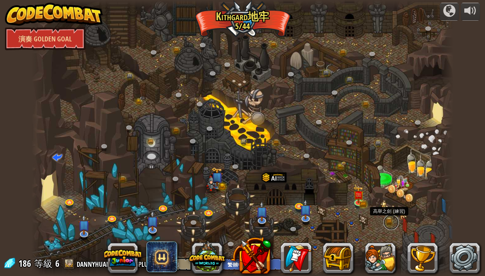
click at [389, 224] on link at bounding box center [391, 222] width 15 height 15
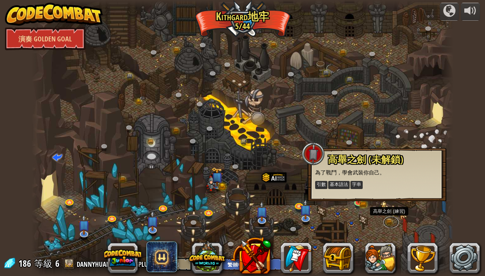
scroll to position [0, 0]
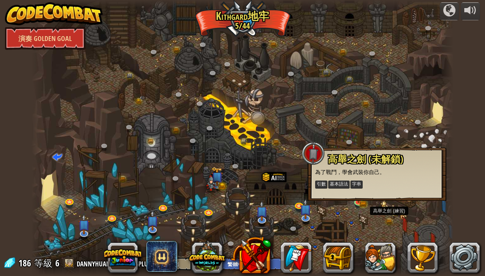
click at [269, 212] on div at bounding box center [242, 138] width 423 height 276
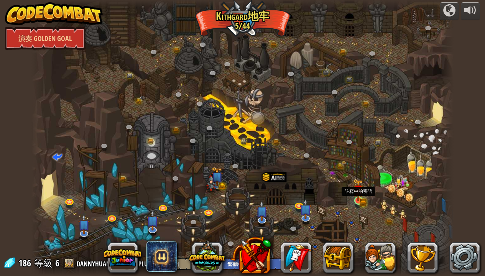
click at [356, 199] on img at bounding box center [358, 190] width 10 height 23
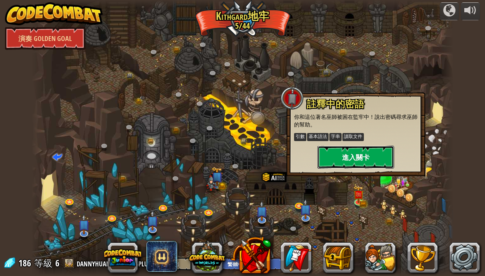
click at [355, 155] on button "進入關卡" at bounding box center [356, 157] width 77 height 23
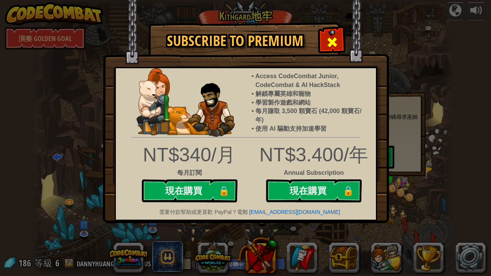
click at [329, 35] on div at bounding box center [332, 41] width 24 height 24
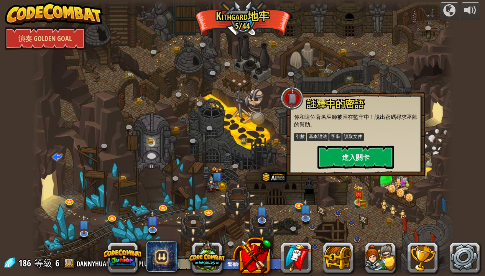
click at [219, 84] on div at bounding box center [242, 138] width 423 height 276
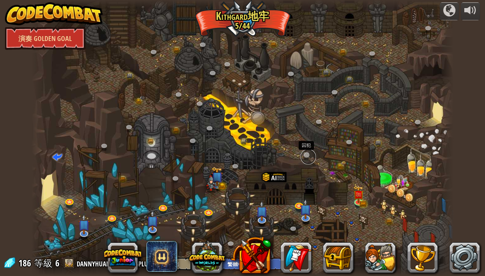
click at [309, 151] on link at bounding box center [308, 156] width 15 height 15
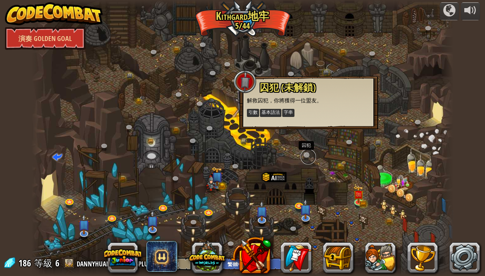
click at [308, 152] on link at bounding box center [308, 156] width 15 height 15
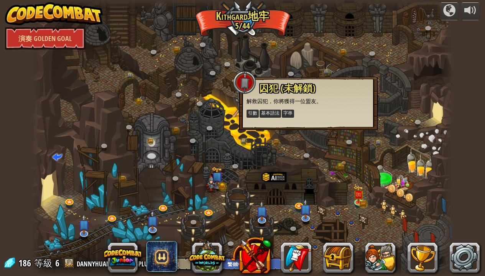
click at [433, 224] on div at bounding box center [242, 138] width 423 height 276
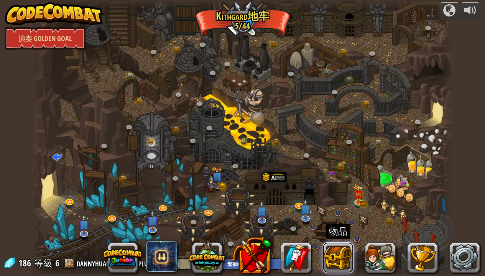
click at [348, 224] on button at bounding box center [338, 257] width 31 height 31
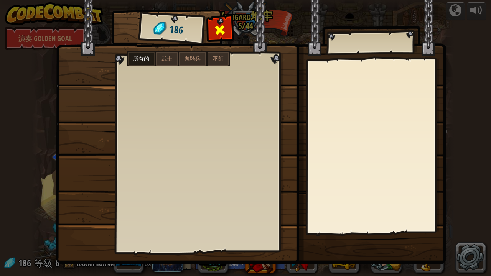
click at [218, 33] on span at bounding box center [220, 30] width 12 height 12
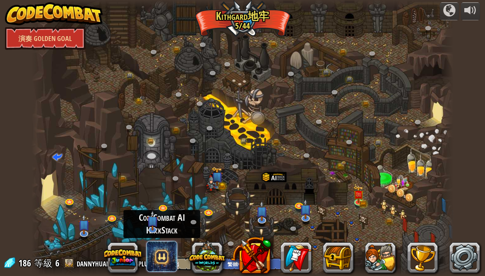
click at [165, 224] on span at bounding box center [162, 256] width 31 height 31
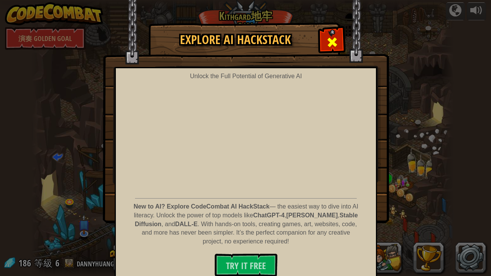
click at [328, 38] on span at bounding box center [332, 42] width 12 height 12
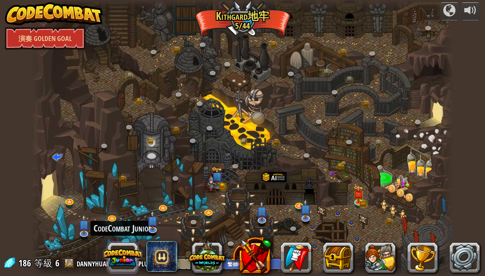
click at [132, 224] on button at bounding box center [122, 257] width 37 height 37
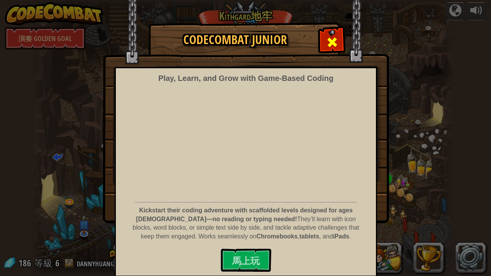
click at [330, 44] on span at bounding box center [332, 42] width 12 height 12
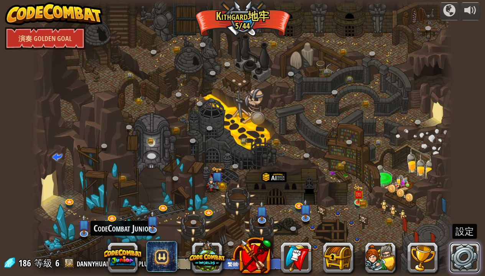
click at [463, 224] on link at bounding box center [464, 257] width 31 height 31
